Goal: Task Accomplishment & Management: Manage account settings

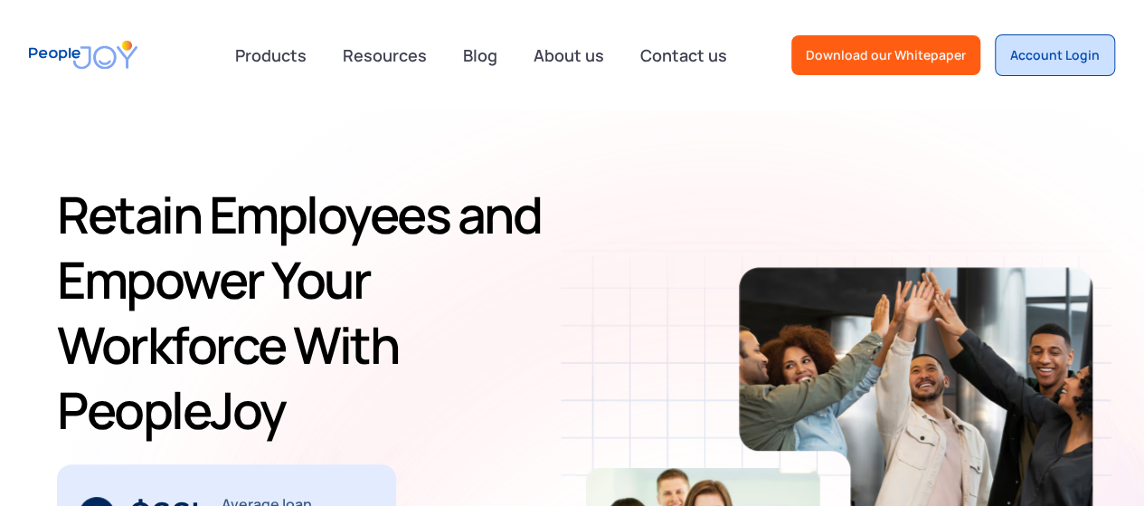
click at [1048, 46] on div "Account Login" at bounding box center [1055, 55] width 90 height 18
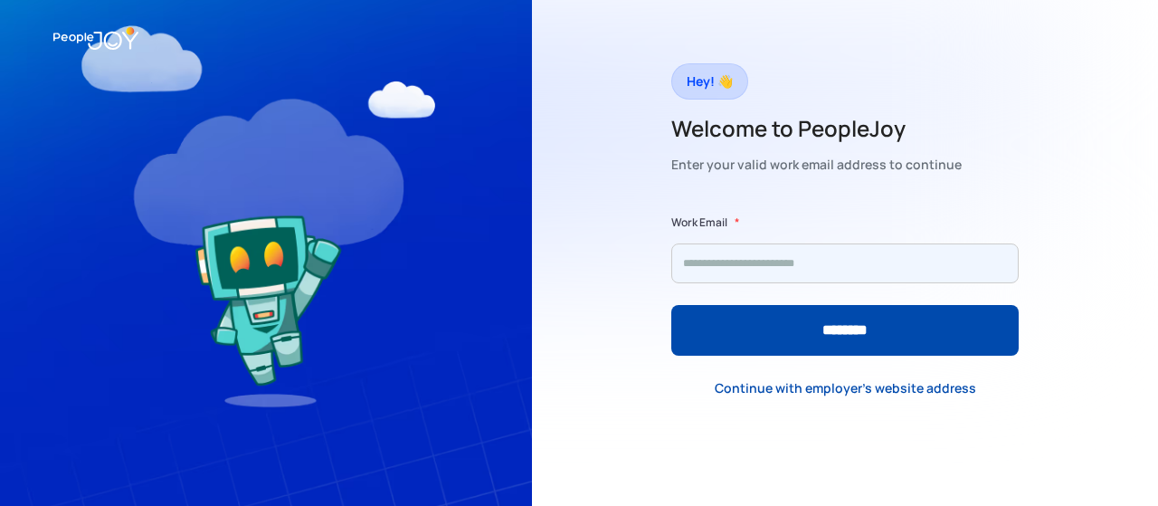
click at [743, 262] on input "Form" at bounding box center [844, 263] width 347 height 40
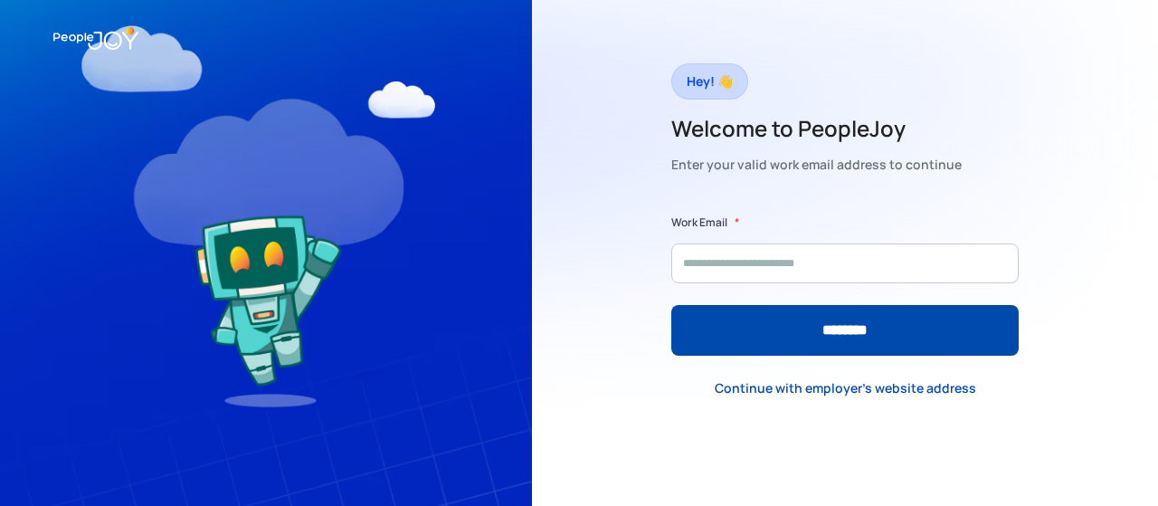
type input "**********"
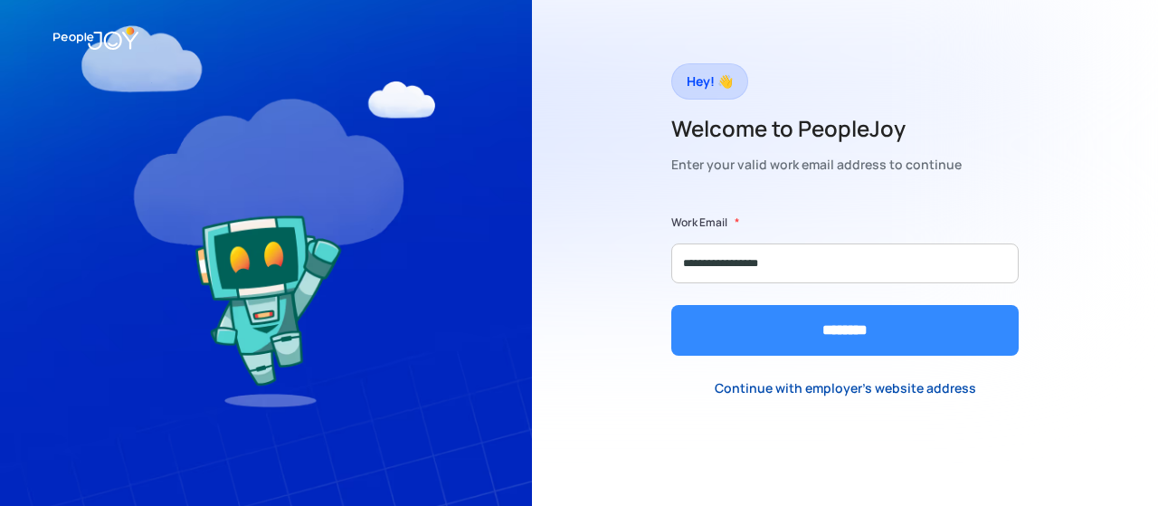
click at [790, 315] on input "********" at bounding box center [844, 330] width 347 height 51
